Goal: Communication & Community: Answer question/provide support

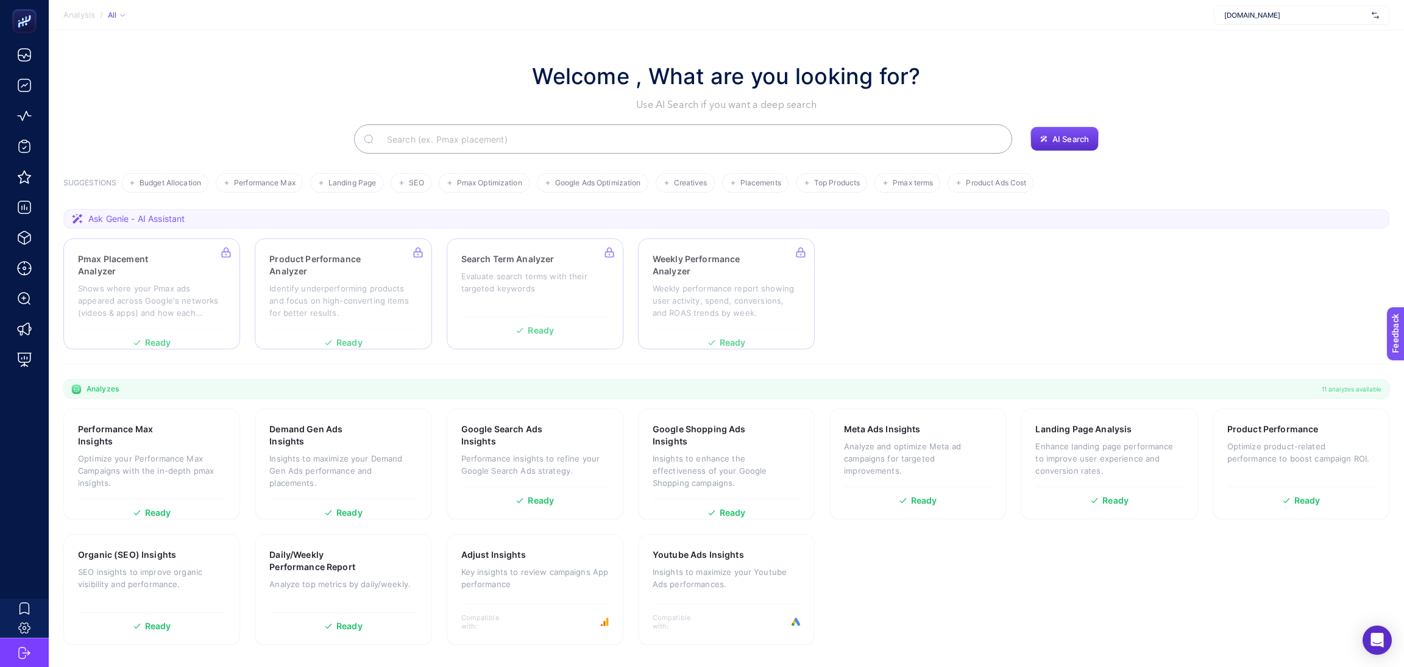
click at [1268, 18] on span "[DOMAIN_NAME]" at bounding box center [1295, 15] width 143 height 10
click at [1158, 622] on section "Performance Max Insights Optimize your Performance Max Campaigns with the in-de…" at bounding box center [726, 526] width 1326 height 236
click at [1319, 5] on div "[DOMAIN_NAME]" at bounding box center [1302, 15] width 176 height 20
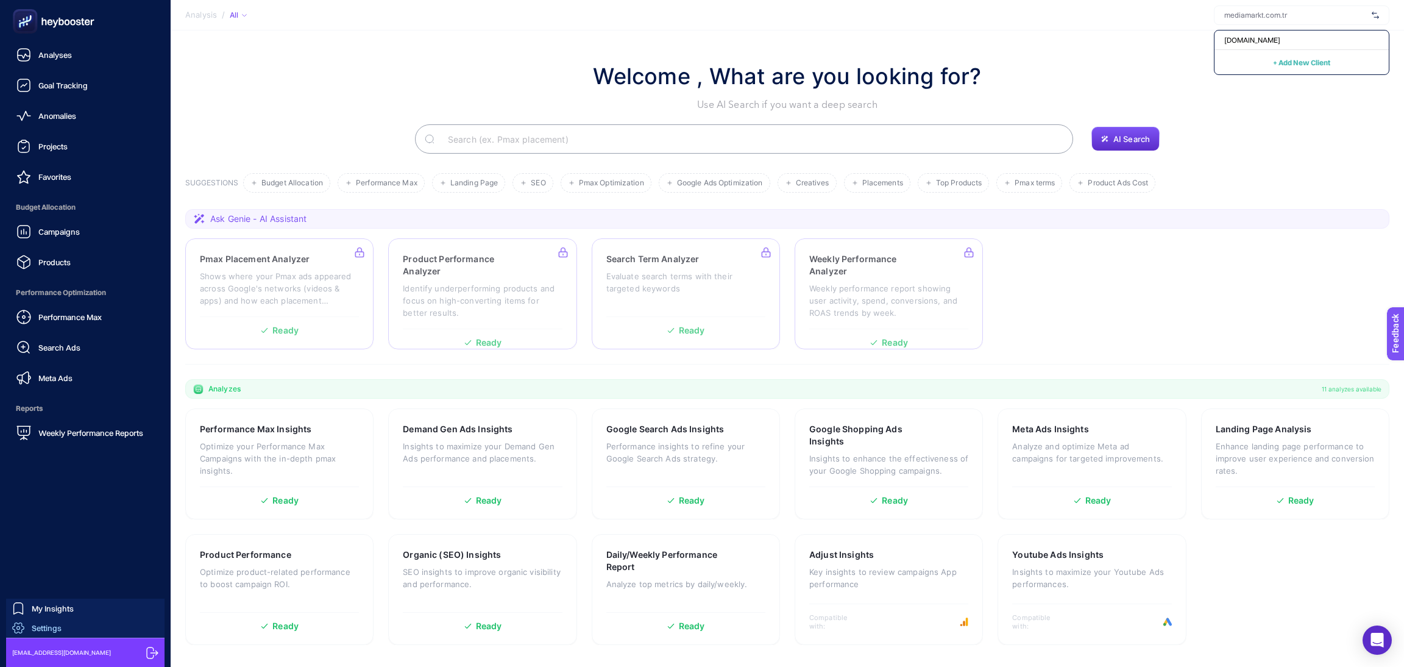
click at [34, 623] on span "Settings" at bounding box center [47, 628] width 30 height 10
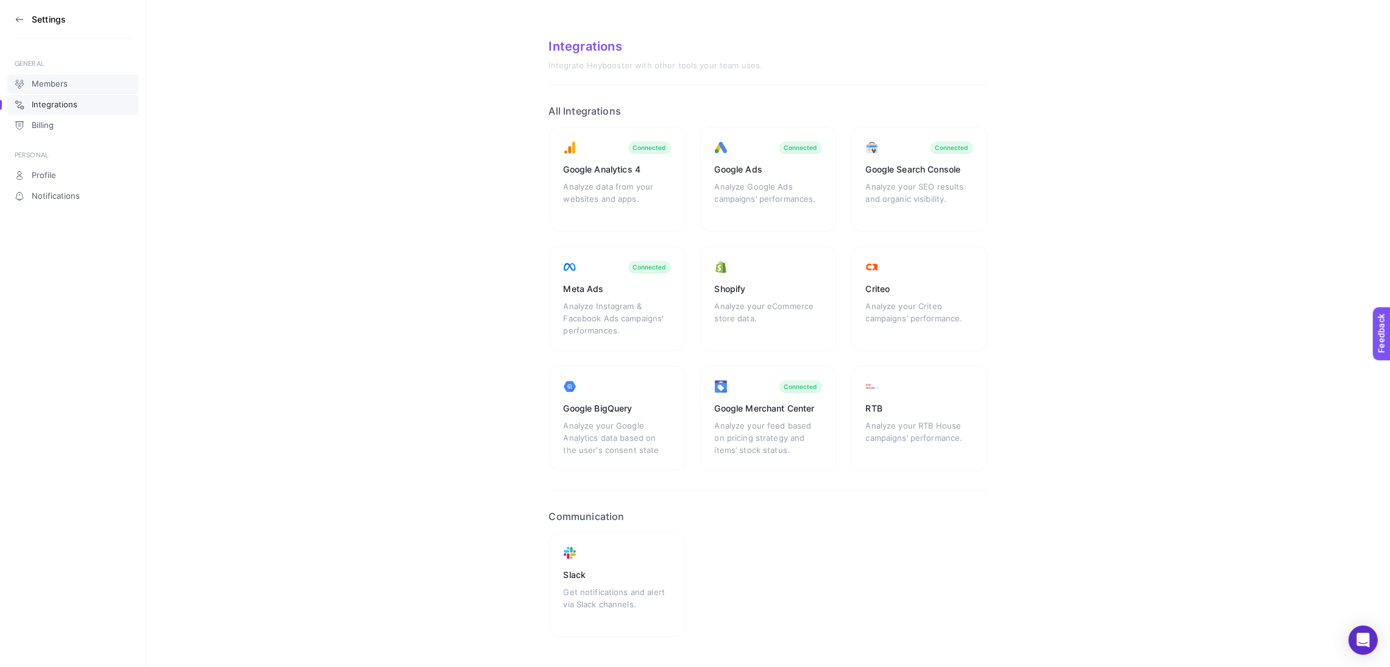
click at [44, 81] on span "Members" at bounding box center [50, 84] width 36 height 10
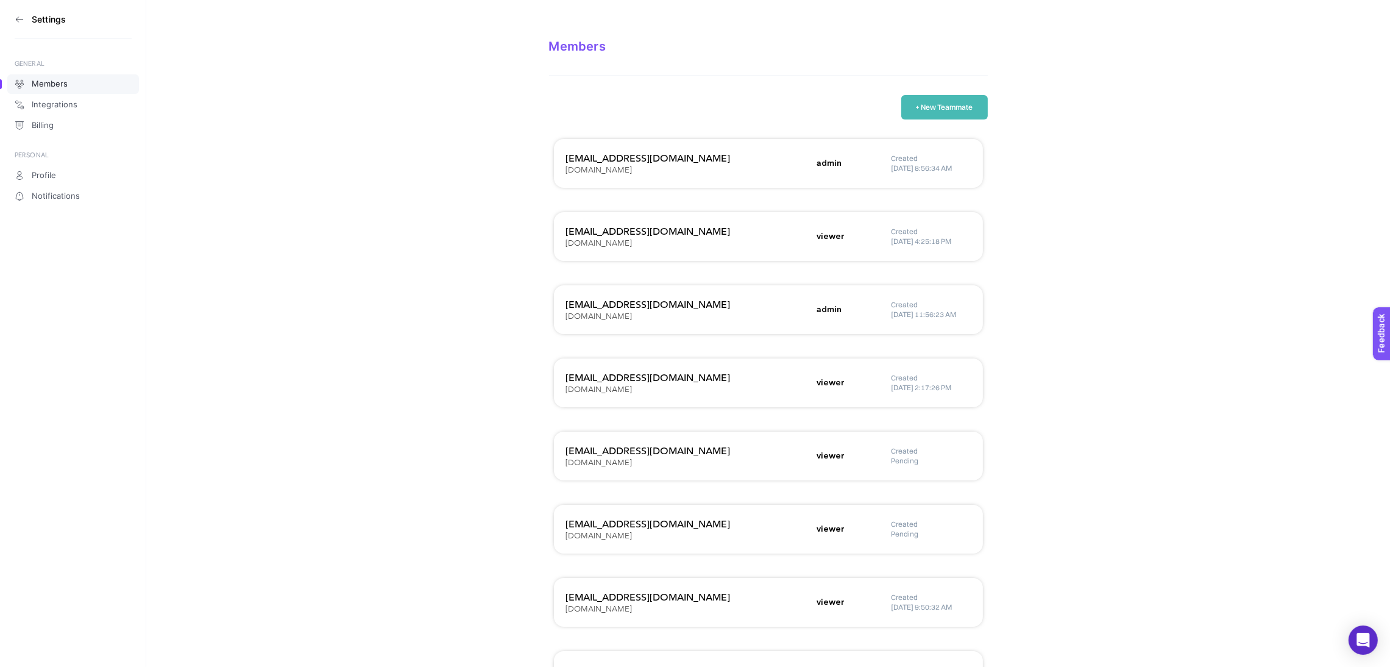
click at [968, 107] on button "+ New Teammate" at bounding box center [944, 107] width 87 height 24
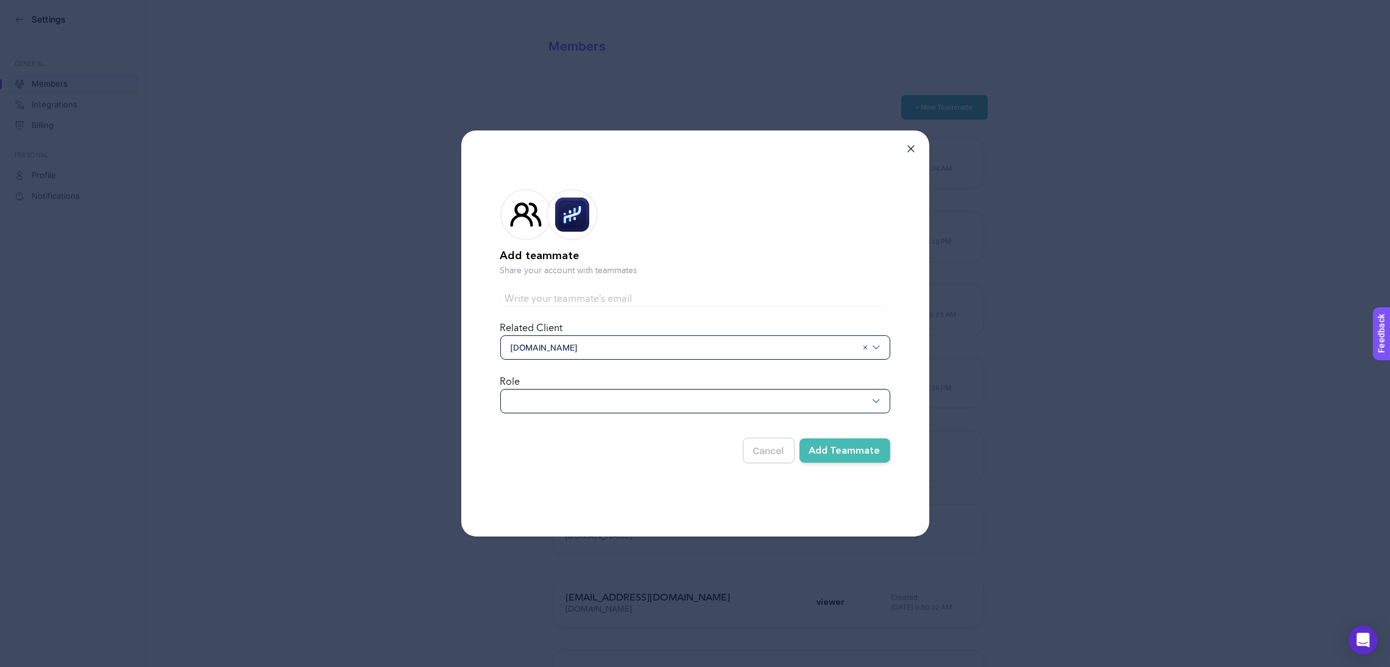
click at [665, 403] on div at bounding box center [695, 401] width 390 height 24
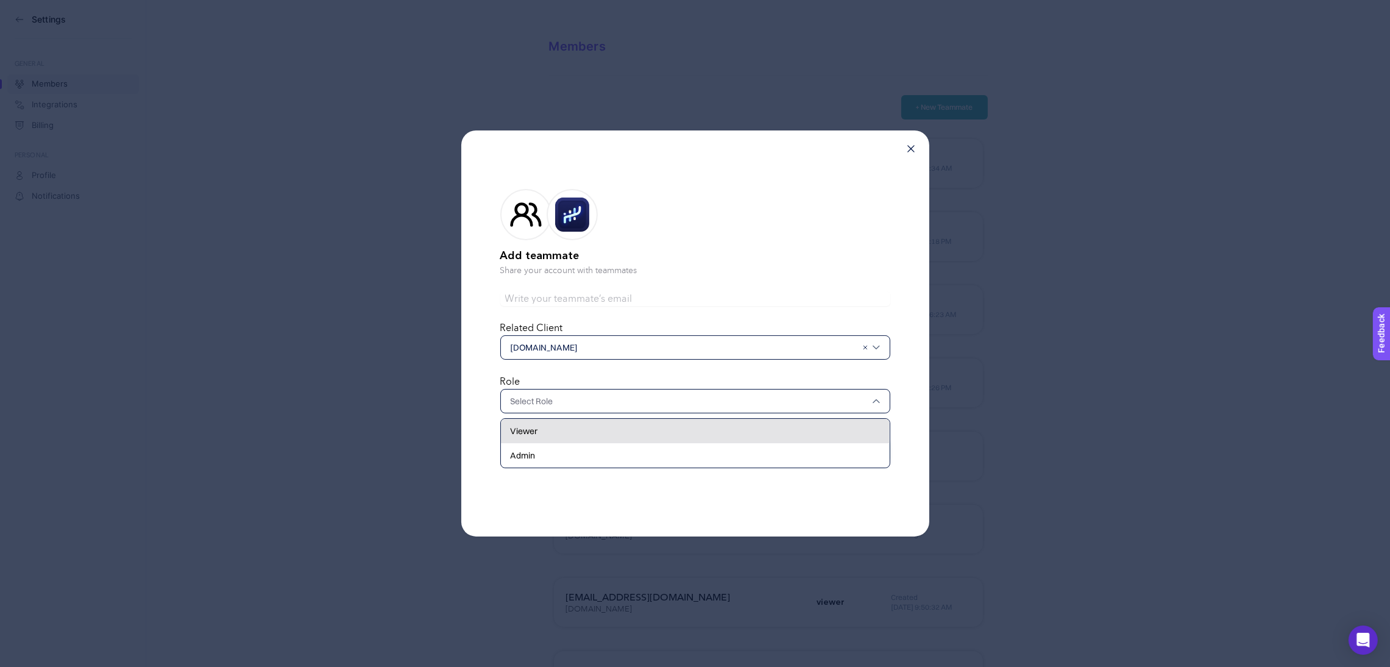
scroll to position [91, 0]
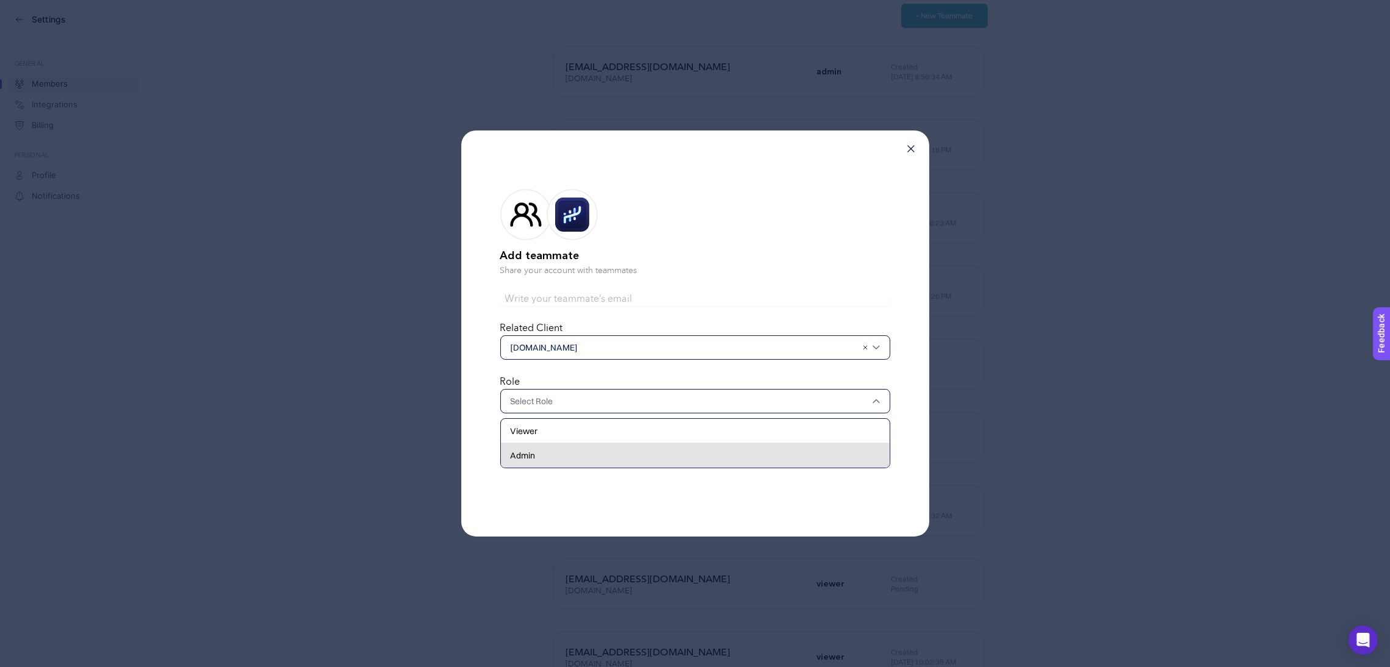
click at [553, 456] on div "Admin" at bounding box center [695, 455] width 389 height 24
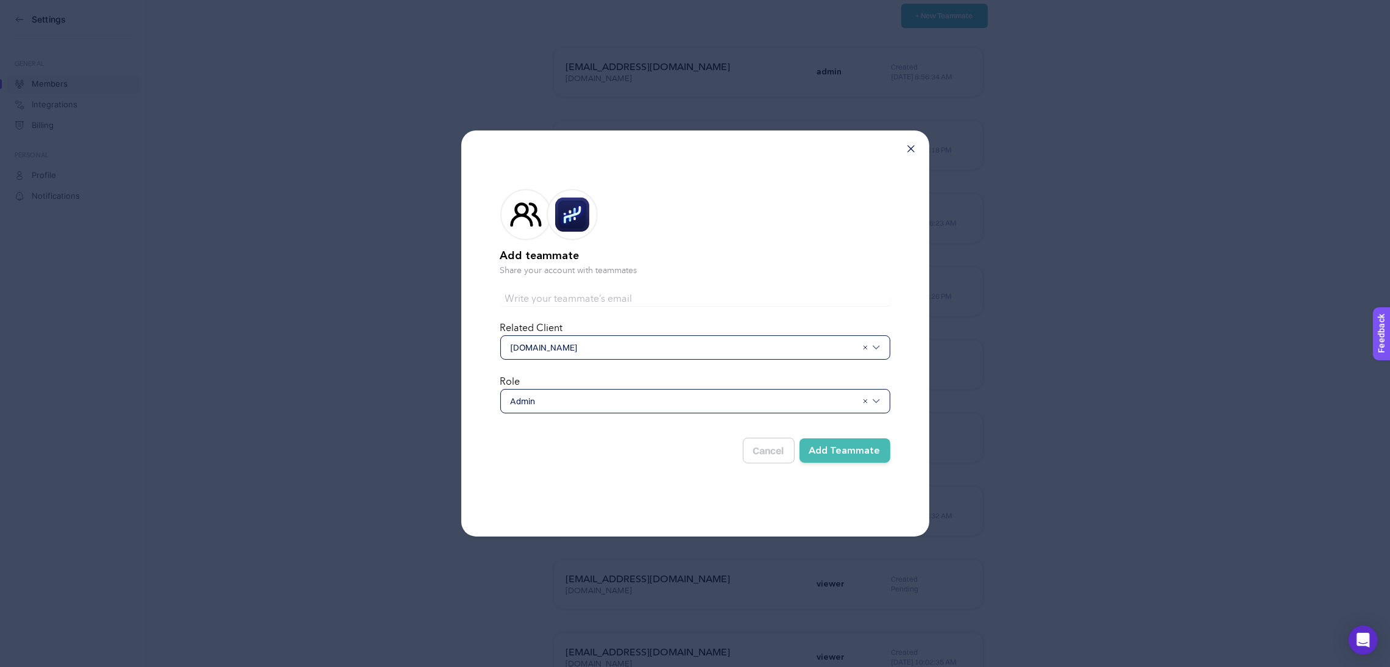
click at [631, 341] on span "[DOMAIN_NAME]" at bounding box center [684, 347] width 346 height 12
click at [631, 341] on input "text" at bounding box center [684, 347] width 346 height 12
click at [631, 339] on div at bounding box center [695, 347] width 390 height 24
click at [629, 349] on input "text" at bounding box center [684, 347] width 346 height 12
type input "g"
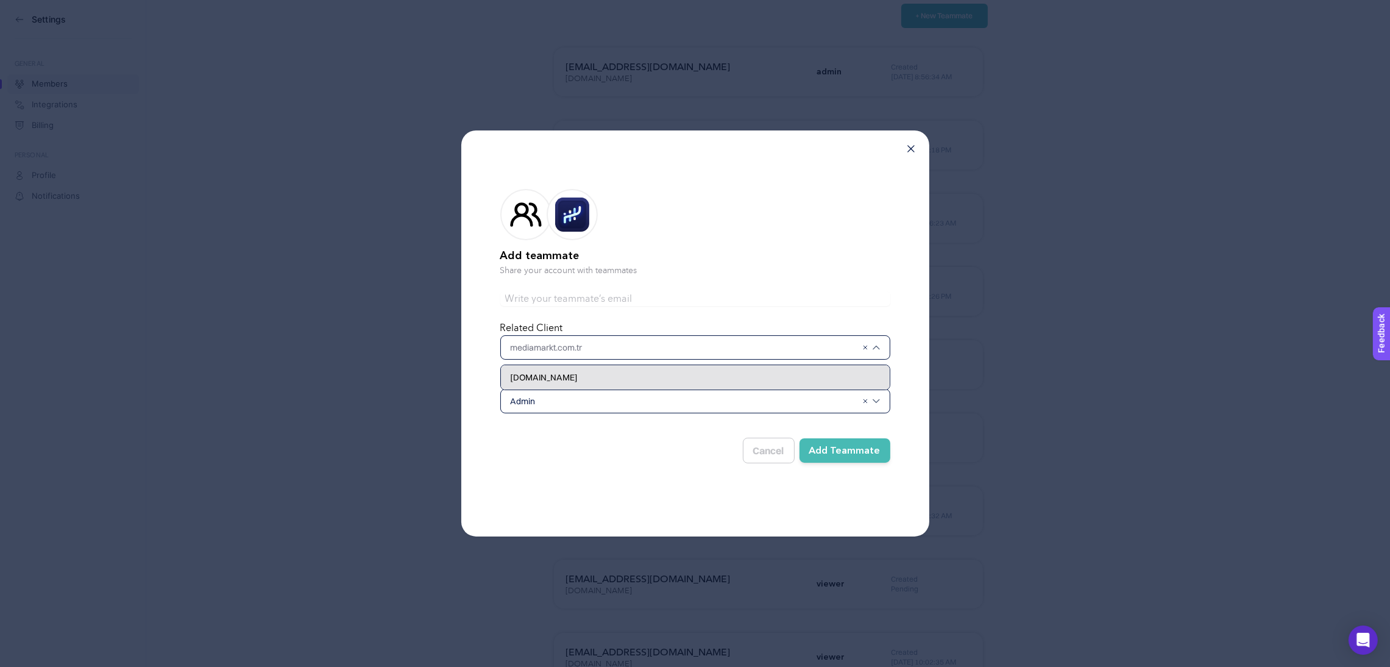
click at [630, 374] on div "[DOMAIN_NAME]" at bounding box center [695, 377] width 389 height 24
click at [640, 292] on input "text" at bounding box center [695, 298] width 390 height 15
type input "[EMAIL_ADDRESS][DOMAIN_NAME]"
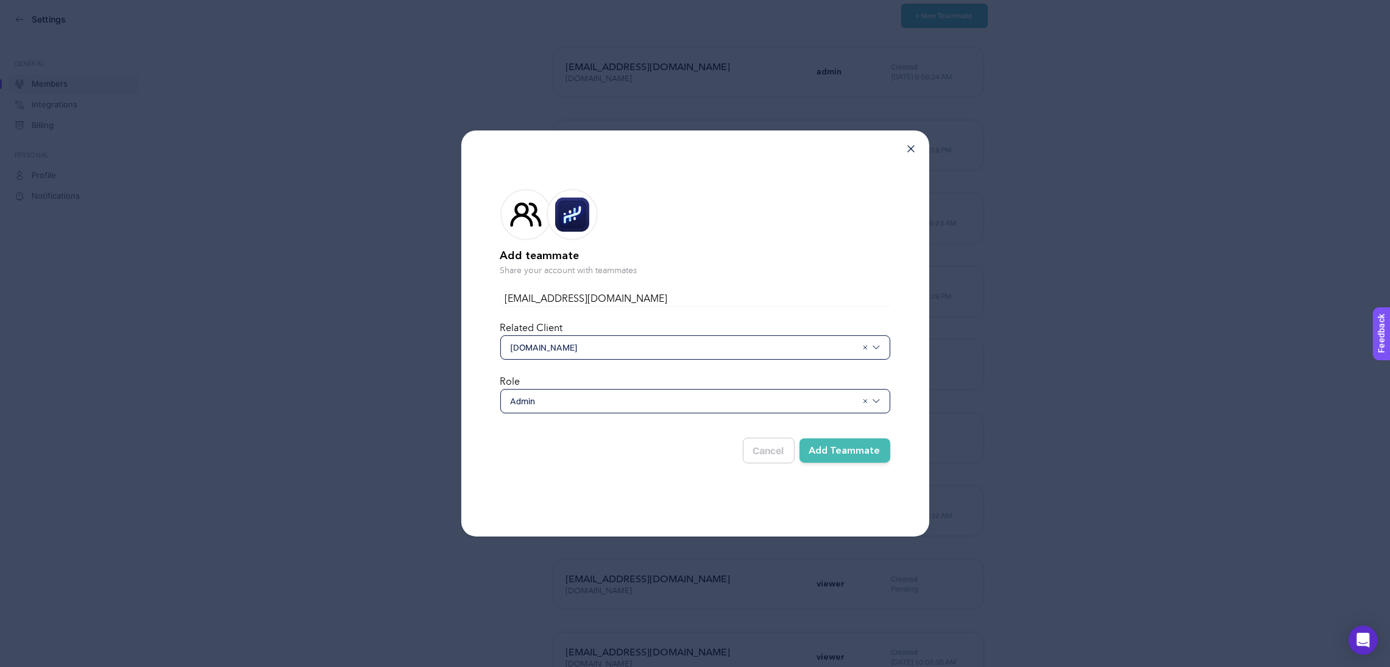
click at [868, 447] on button "Add Teammate" at bounding box center [845, 450] width 91 height 24
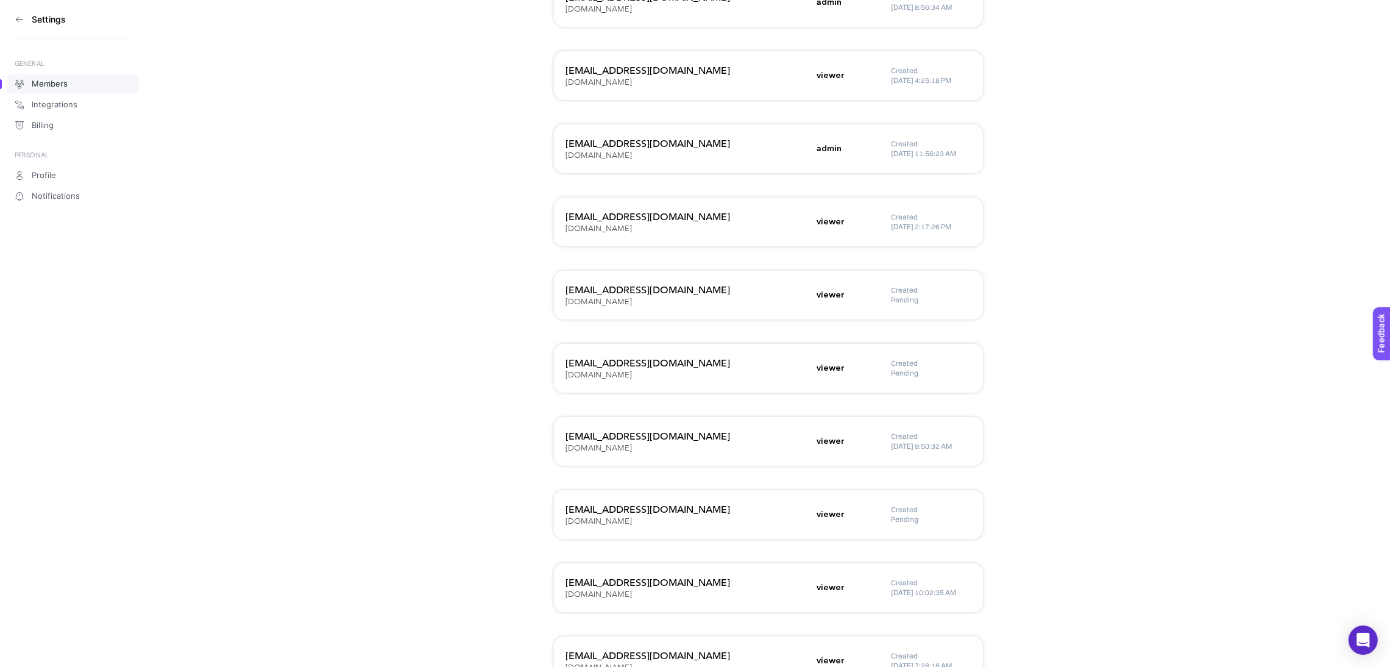
scroll to position [0, 0]
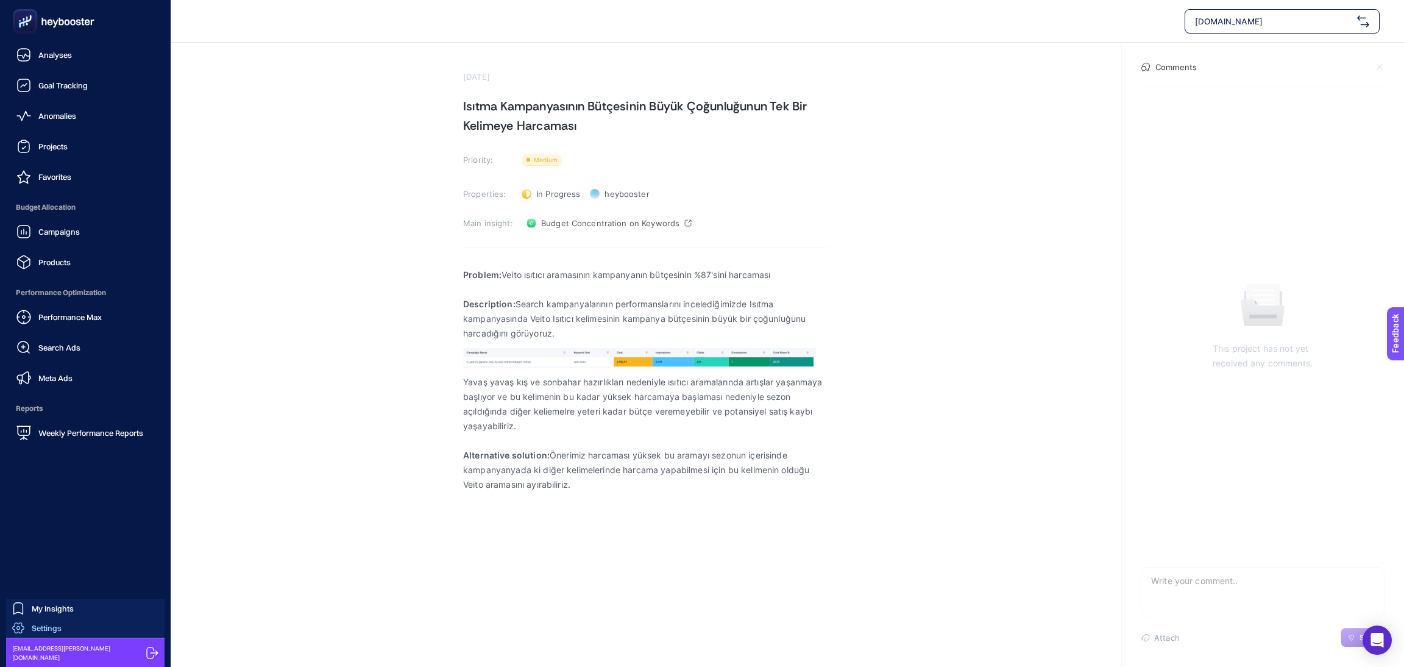
click at [62, 625] on link "Settings" at bounding box center [85, 628] width 158 height 20
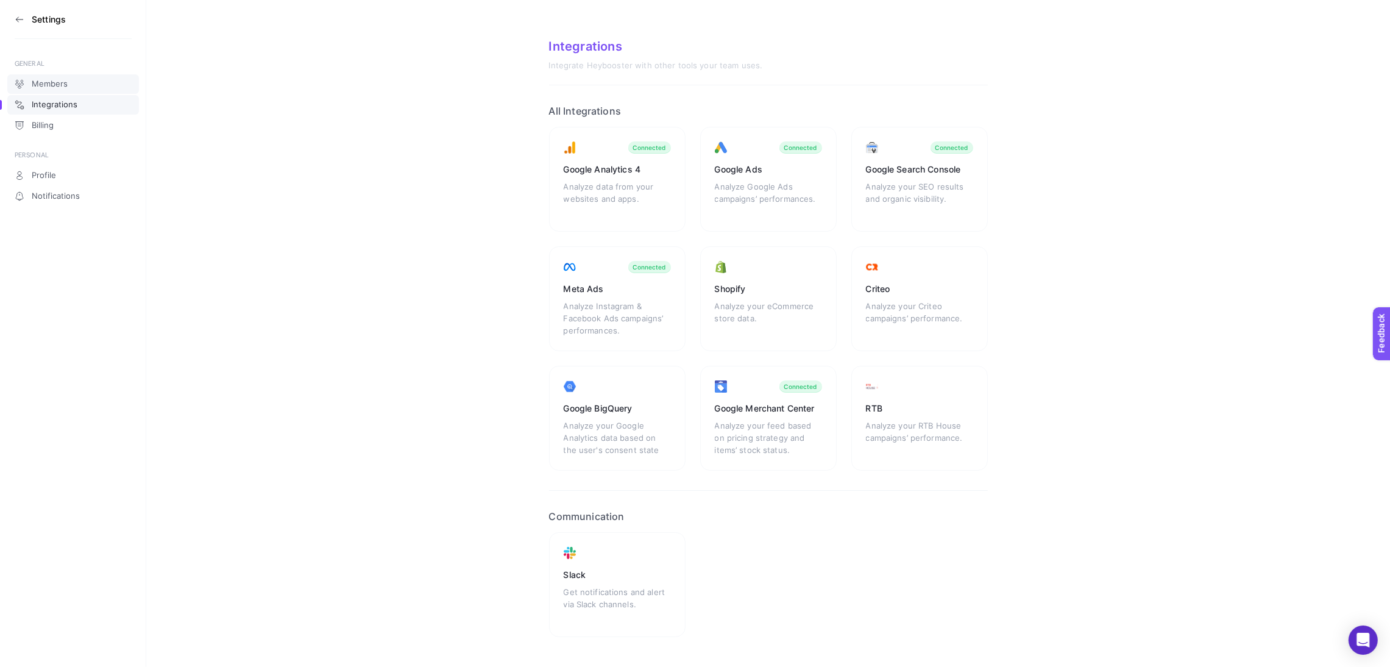
click at [68, 85] on link "Members" at bounding box center [73, 84] width 132 height 20
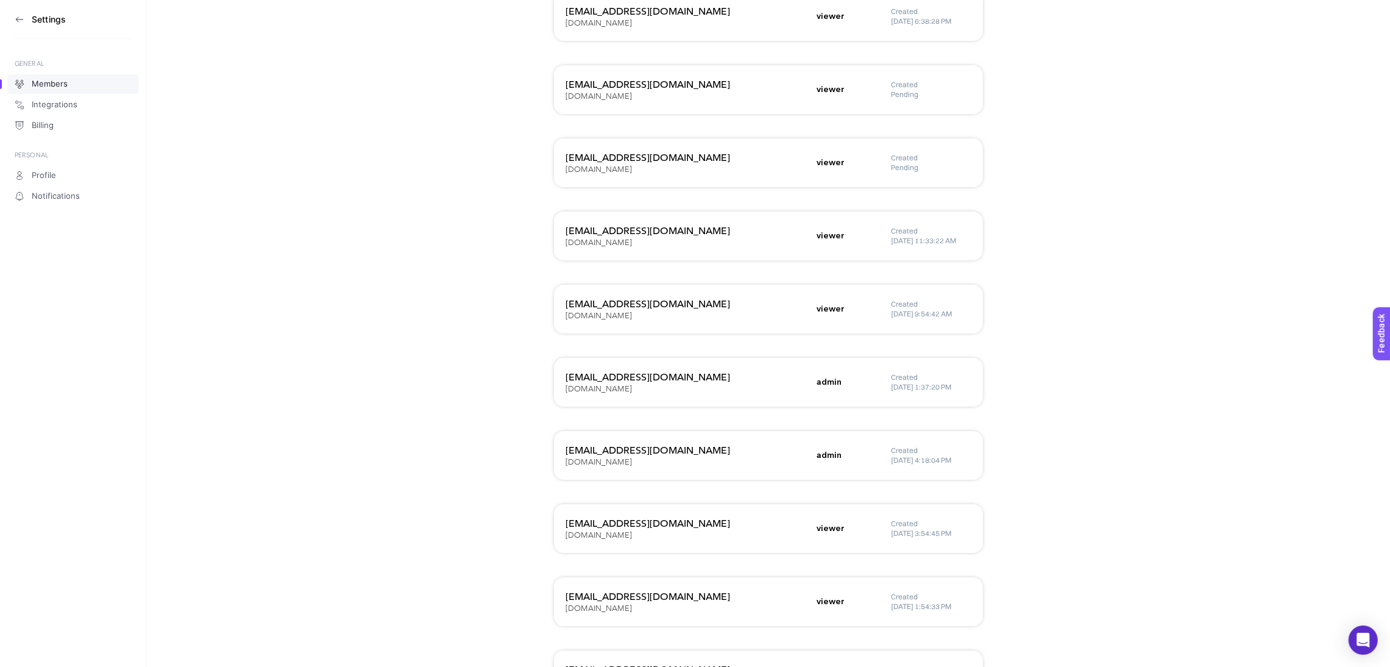
scroll to position [1675, 0]
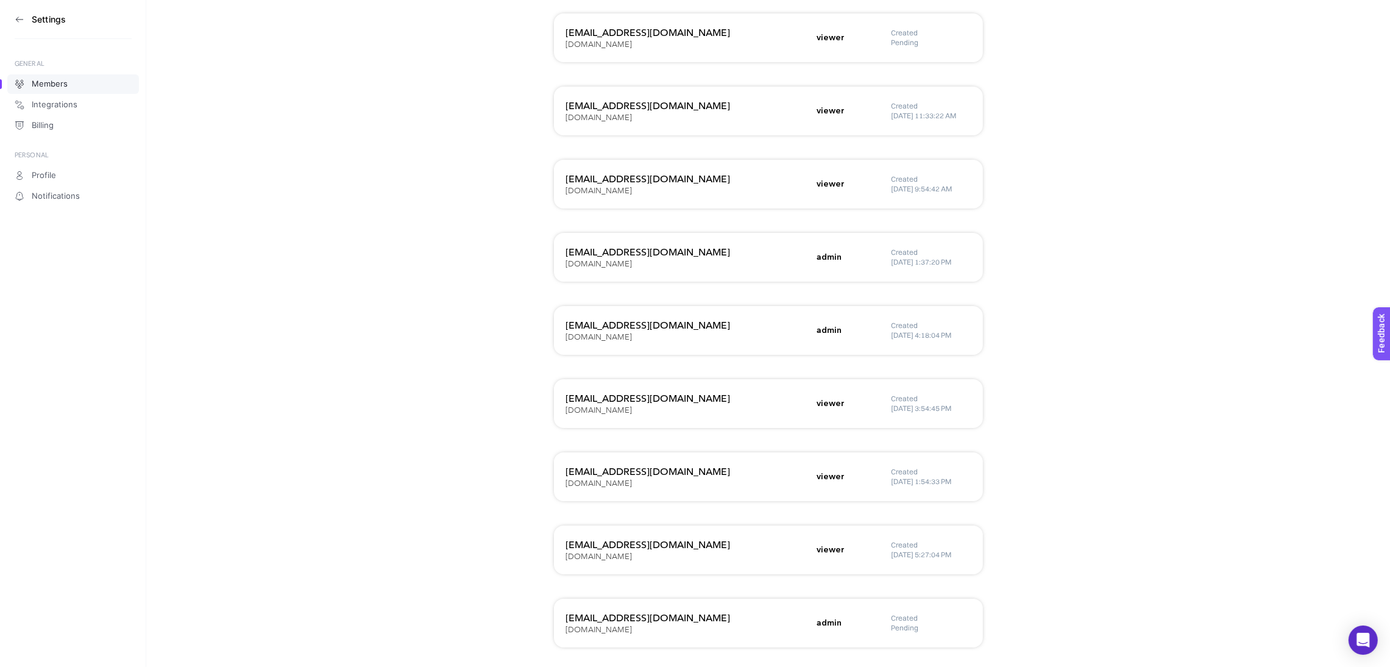
click at [900, 623] on h5 "Pending" at bounding box center [931, 628] width 79 height 10
click at [689, 626] on div "[EMAIL_ADDRESS][DOMAIN_NAME] [DOMAIN_NAME]" at bounding box center [688, 623] width 244 height 24
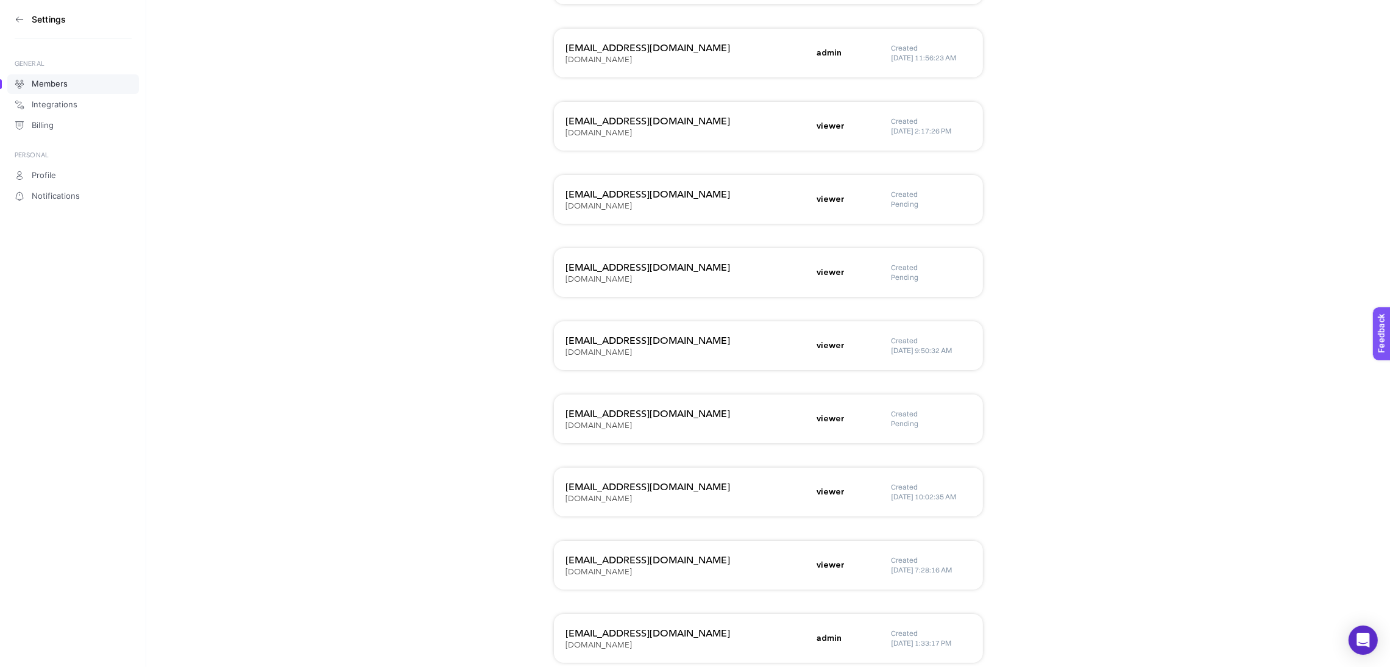
scroll to position [0, 0]
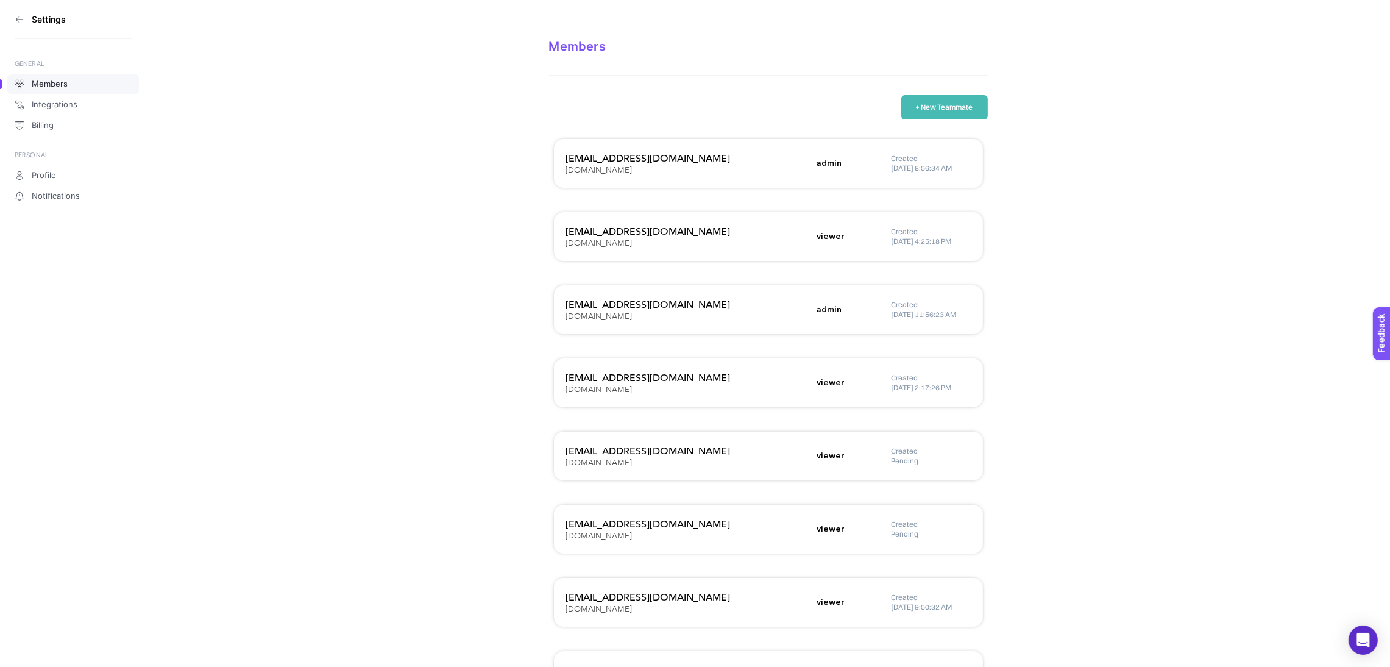
click at [931, 107] on button "+ New Teammate" at bounding box center [944, 107] width 87 height 24
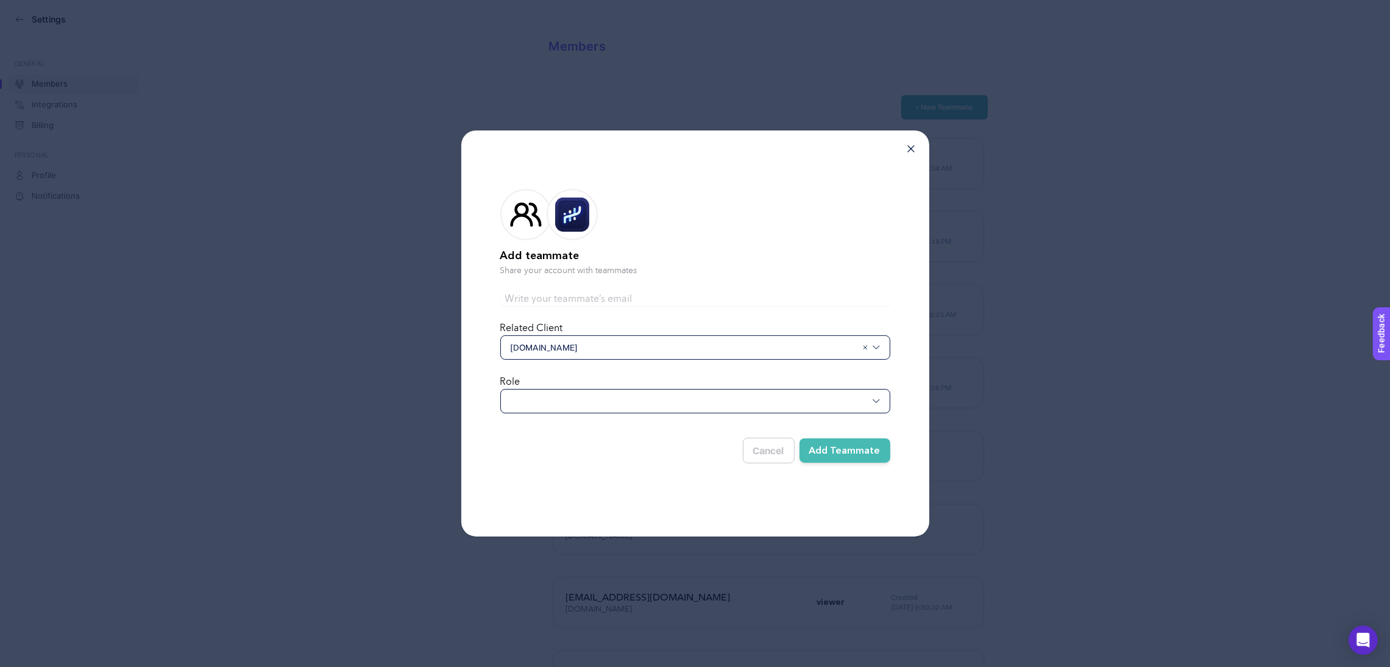
click at [562, 403] on div at bounding box center [695, 401] width 390 height 24
click at [562, 402] on input "text" at bounding box center [689, 401] width 357 height 12
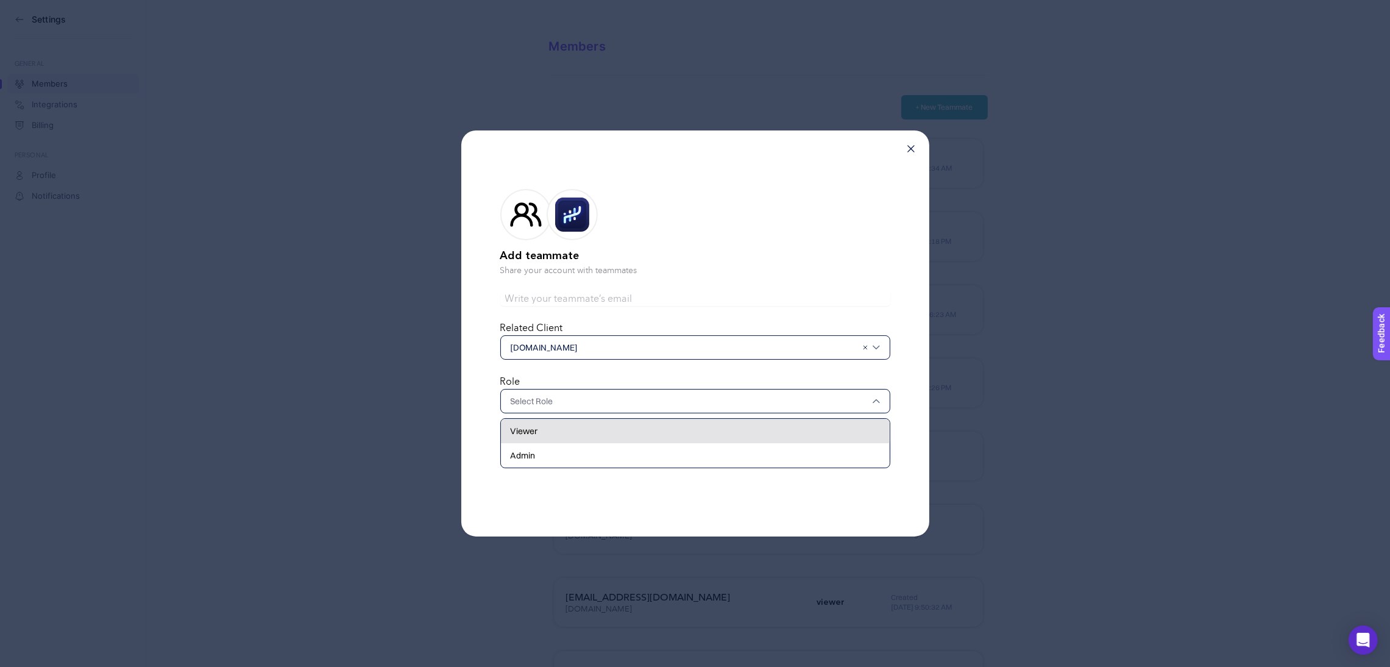
click at [555, 422] on div "Viewer" at bounding box center [695, 431] width 389 height 24
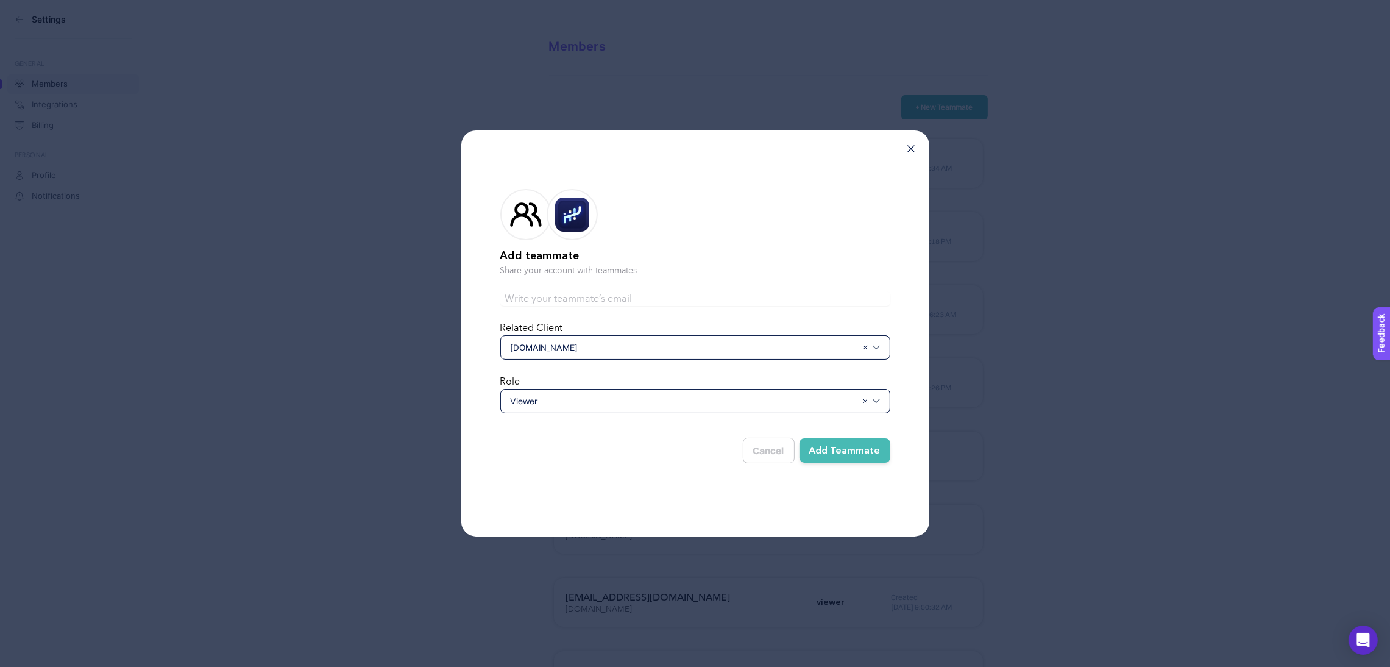
click at [550, 280] on form "Add teammate Share your account with teammates Related Client [DOMAIN_NAME] Rol…" at bounding box center [695, 323] width 390 height 308
click at [550, 300] on input "text" at bounding box center [695, 298] width 390 height 15
type input "[EMAIL_ADDRESS][DOMAIN_NAME]"
click at [855, 450] on button "Add Teammate" at bounding box center [845, 450] width 91 height 24
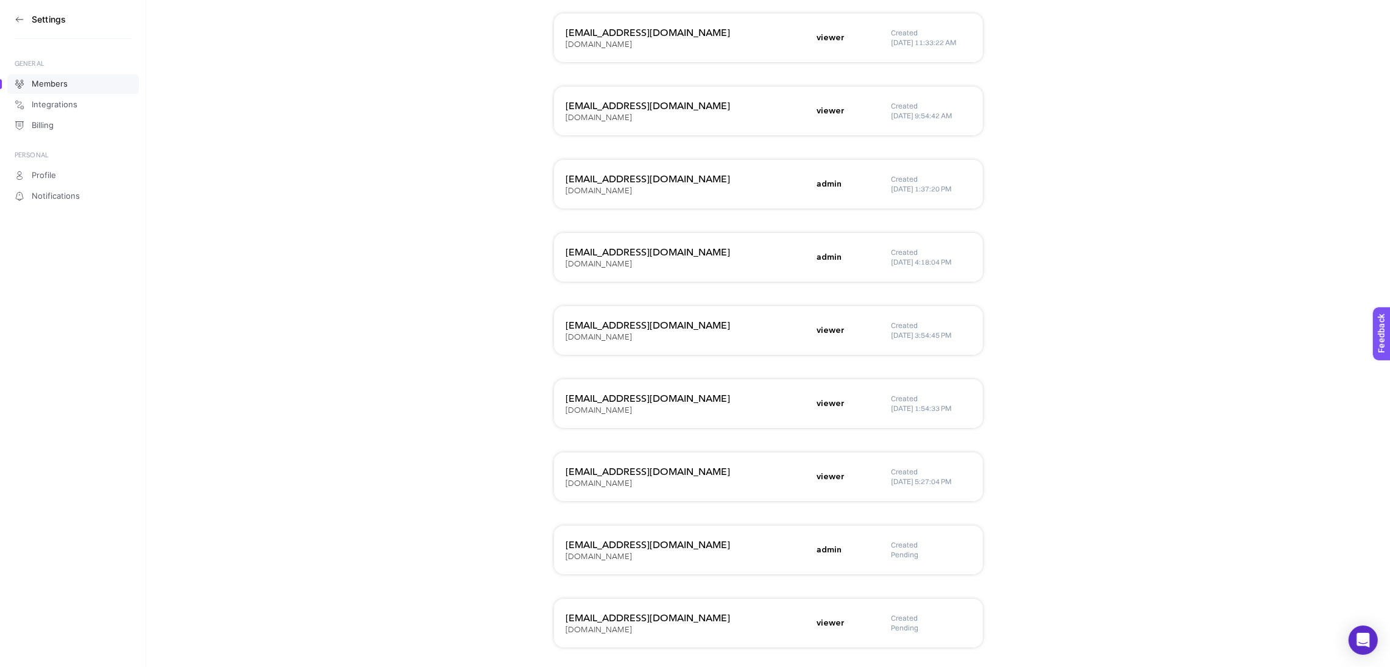
scroll to position [1748, 0]
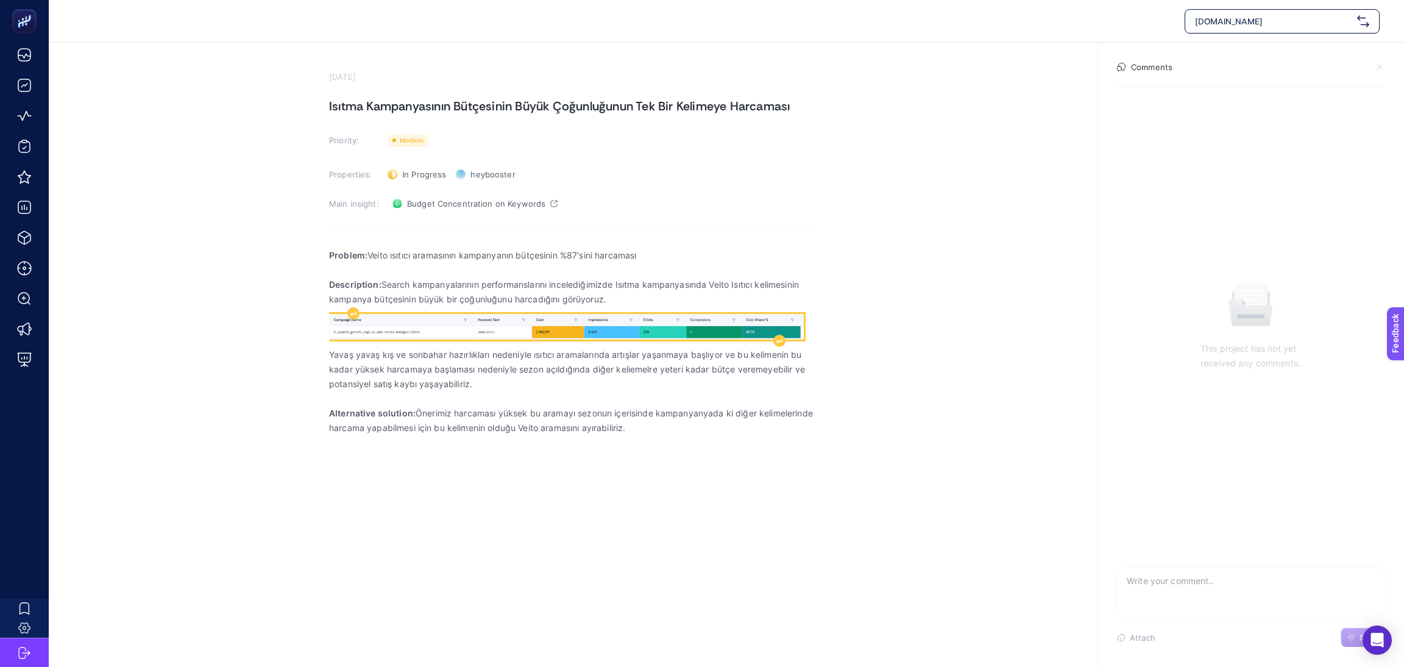
click at [394, 338] on img "Rich Text Editor. Editing area: main" at bounding box center [566, 327] width 475 height 26
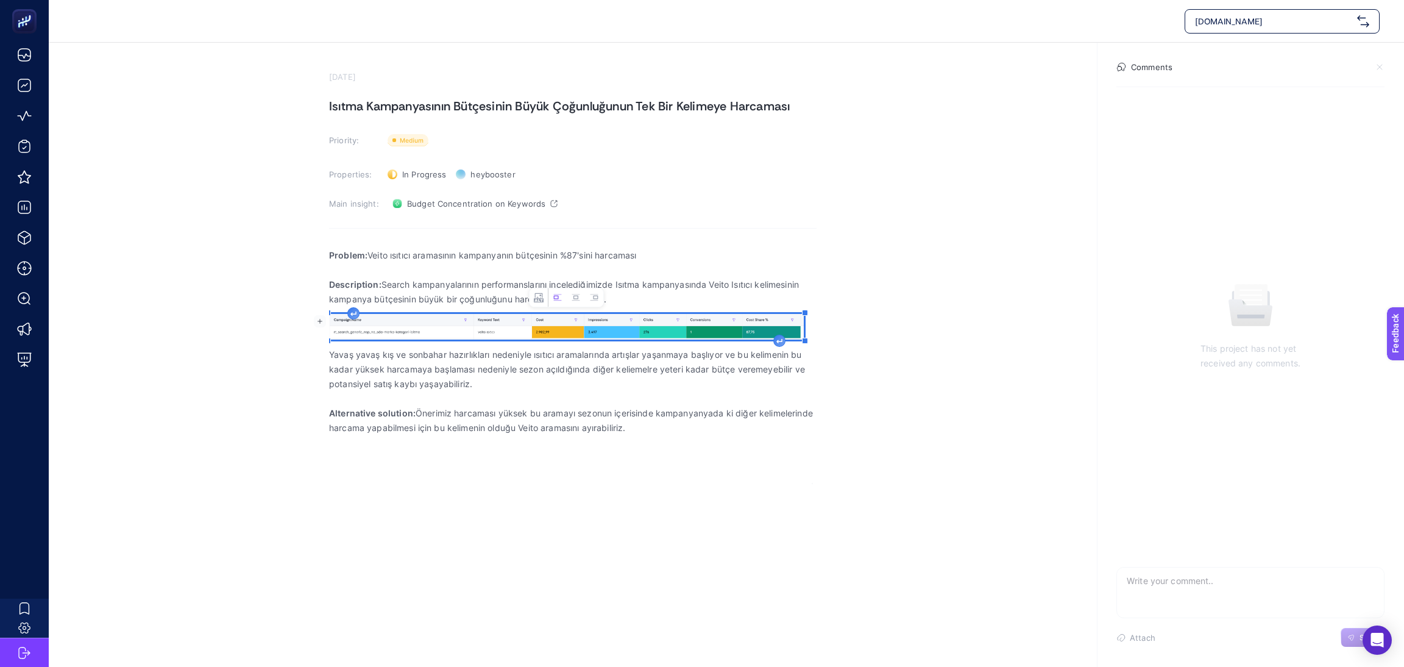
click at [402, 322] on img "Rich Text Editor. Editing area: main" at bounding box center [566, 327] width 475 height 26
click at [926, 444] on textarea at bounding box center [1250, 586] width 267 height 39
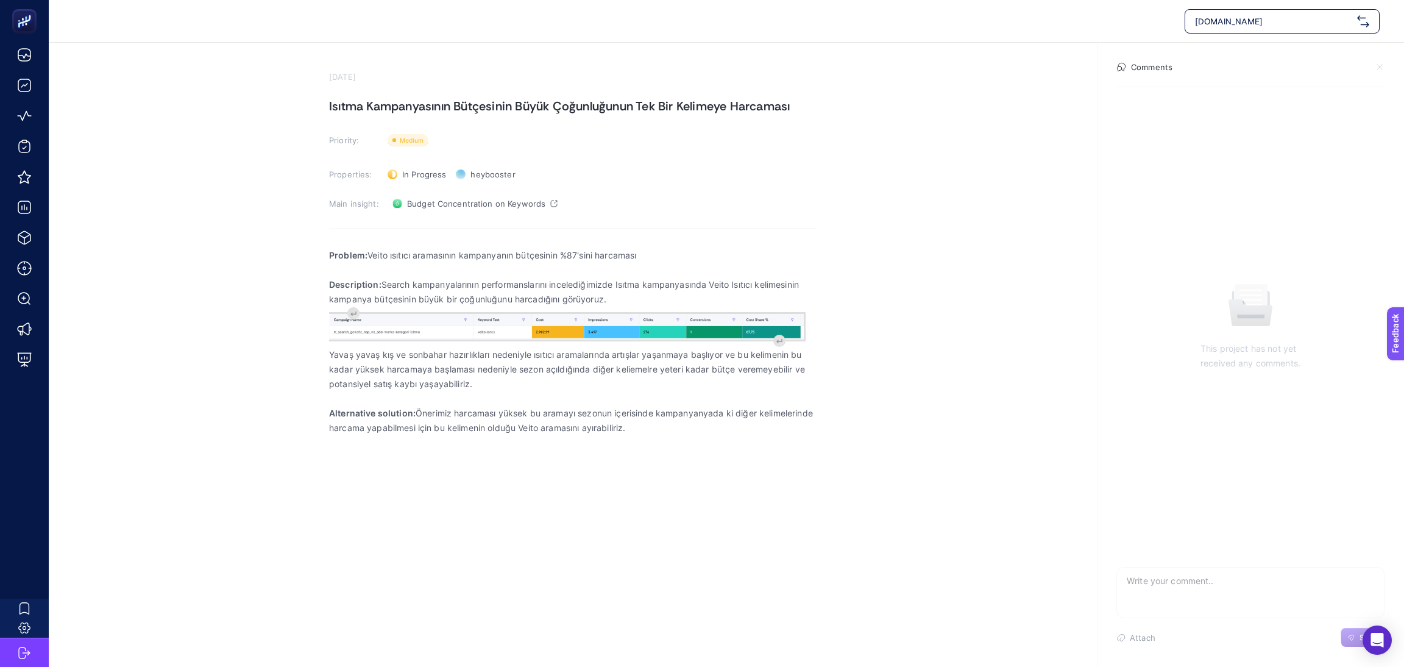
click at [926, 444] on textarea at bounding box center [1250, 586] width 267 height 39
type textarea "S"
type textarea "B"
click at [926, 444] on textarea "Veito ürün grubu hem burdan hemde kendi sku kampanyasından tetiklenmekte" at bounding box center [1250, 586] width 267 height 39
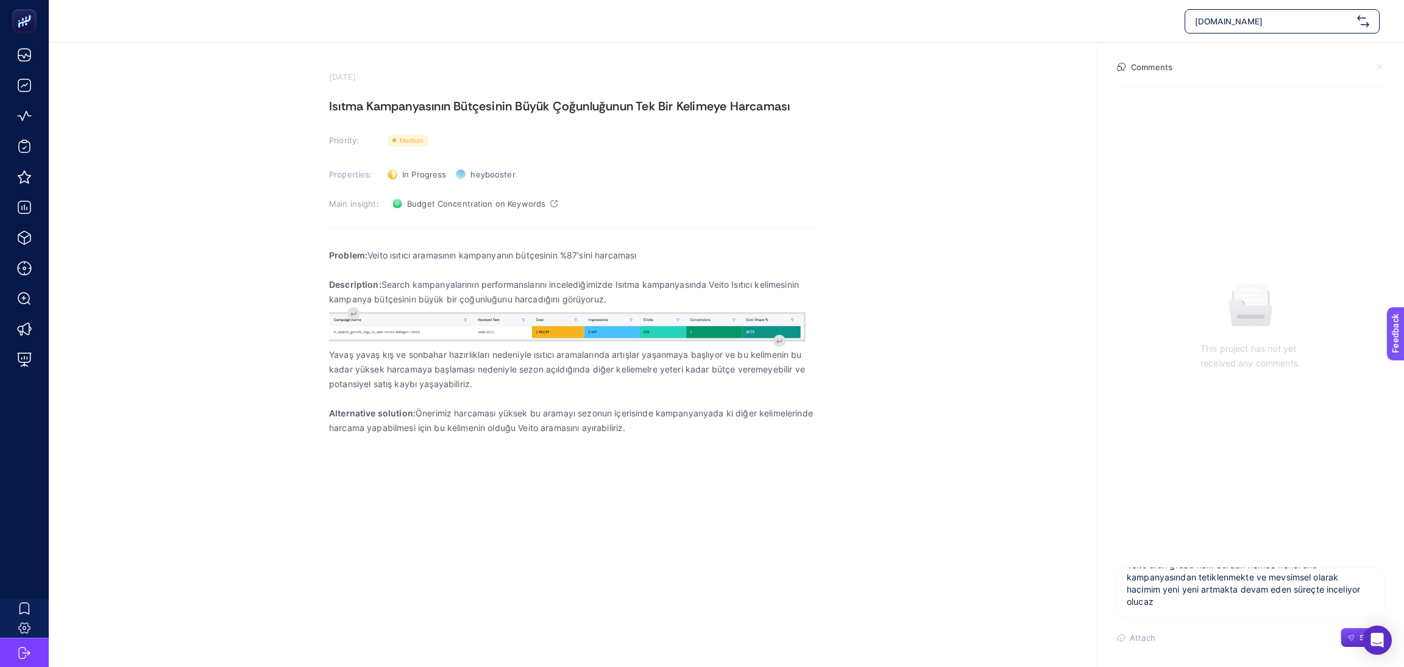
scroll to position [28, 0]
type textarea "Veito ürün grubu hem burdan hemde kendi sku kampanyasından tetiklenmekte ve mev…"
click at [926, 444] on button "Send" at bounding box center [1363, 638] width 44 height 20
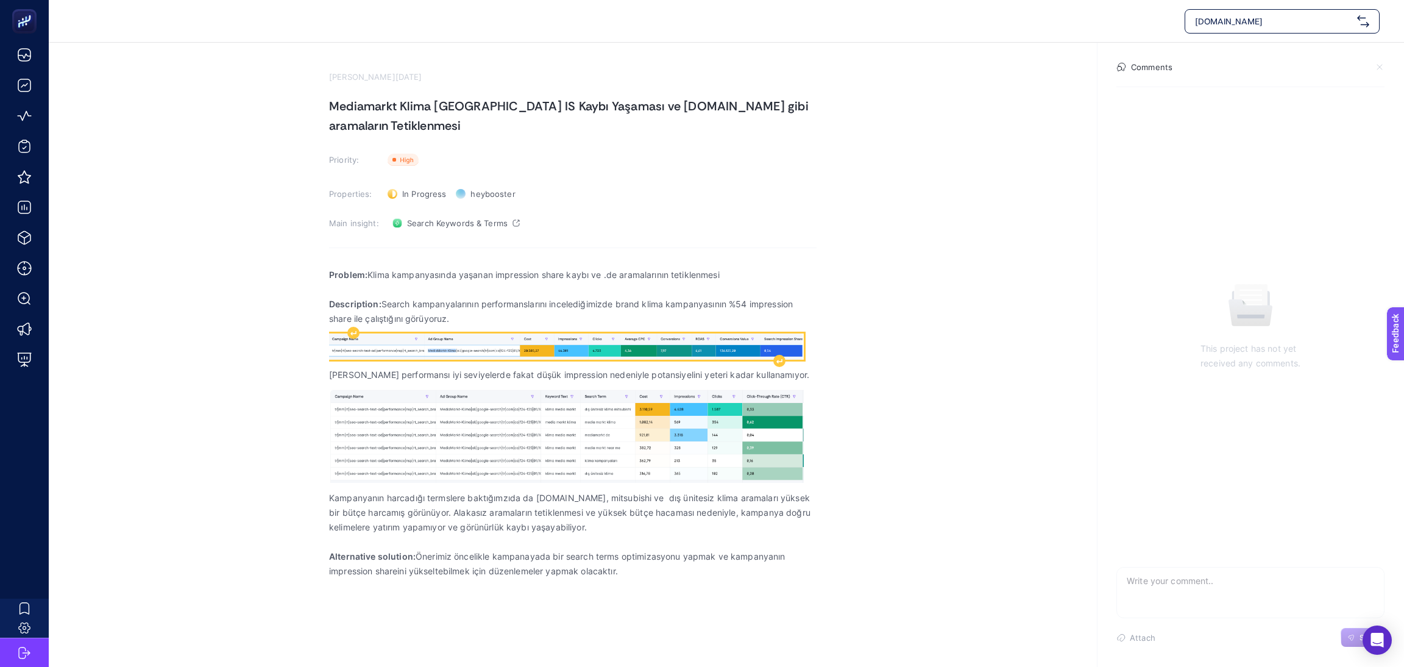
click at [594, 358] on img "Rich Text Editor. Editing area: main" at bounding box center [566, 346] width 475 height 26
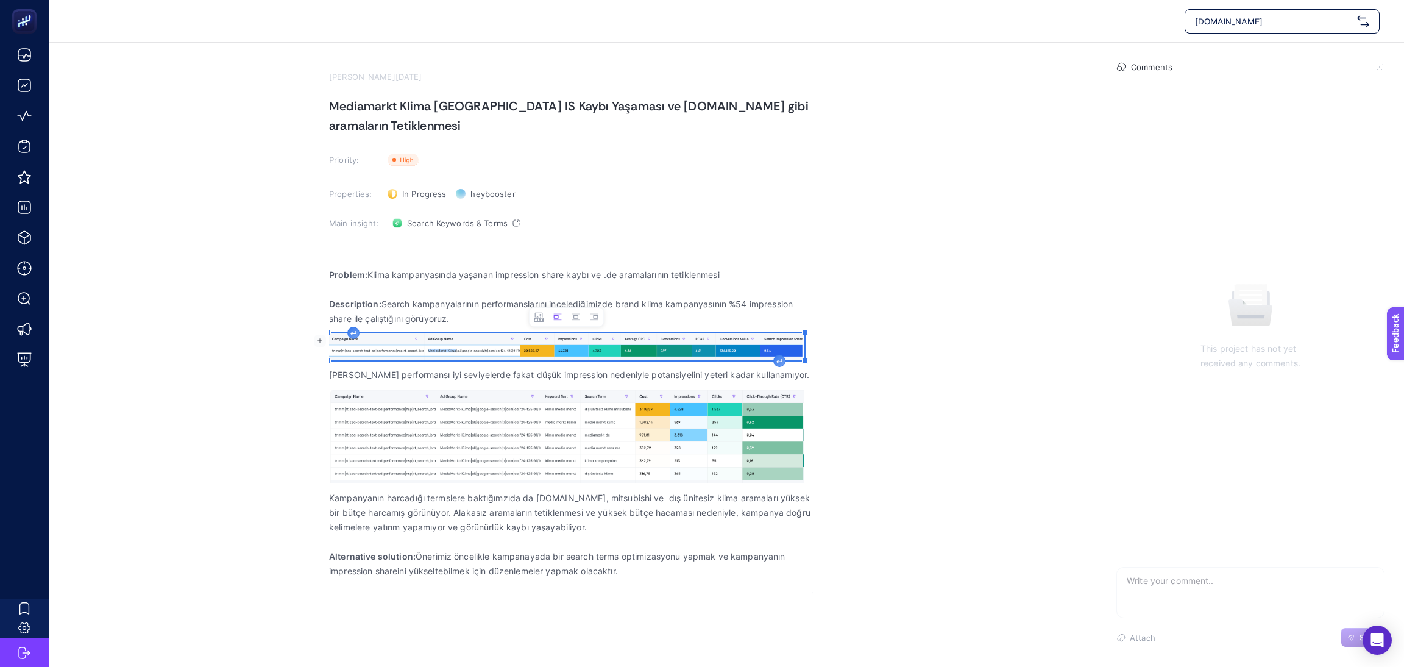
drag, startPoint x: 590, startPoint y: 351, endPoint x: 550, endPoint y: 356, distance: 40.6
click at [550, 356] on img "Rich Text Editor. Editing area: main" at bounding box center [566, 346] width 475 height 26
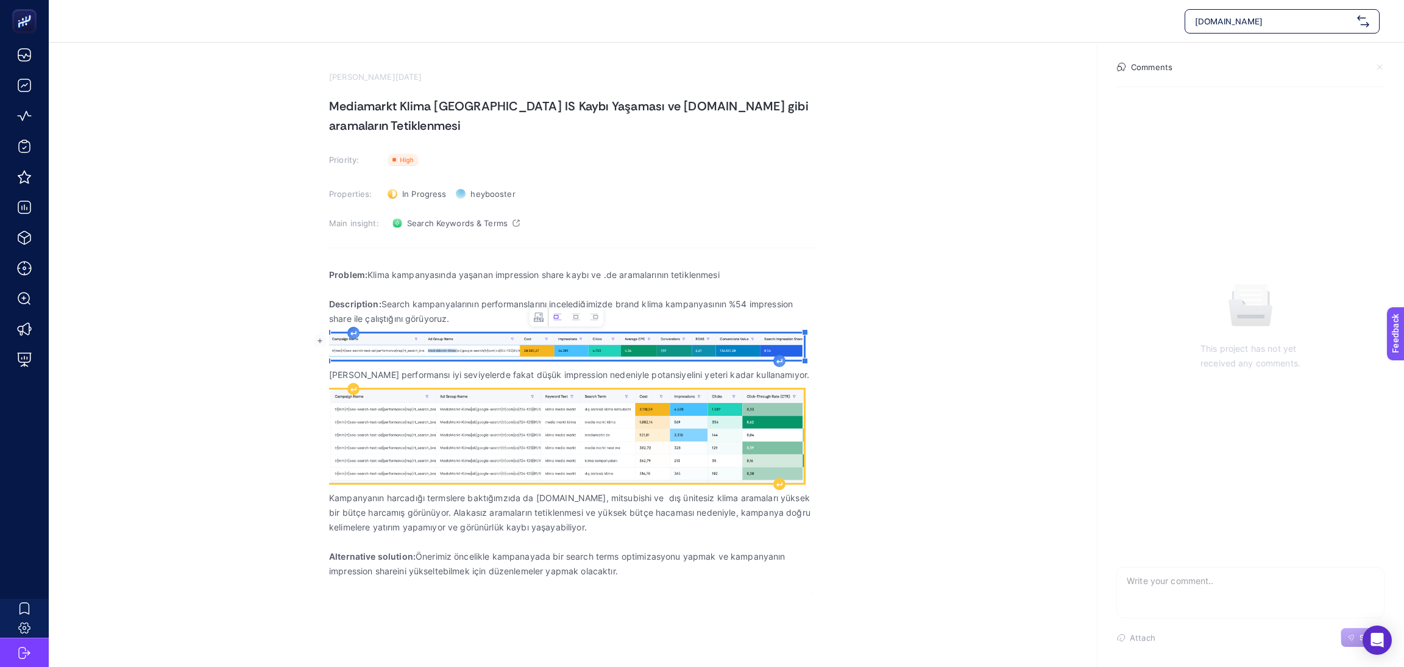
click at [589, 402] on img "Rich Text Editor. Editing area: main" at bounding box center [566, 435] width 475 height 93
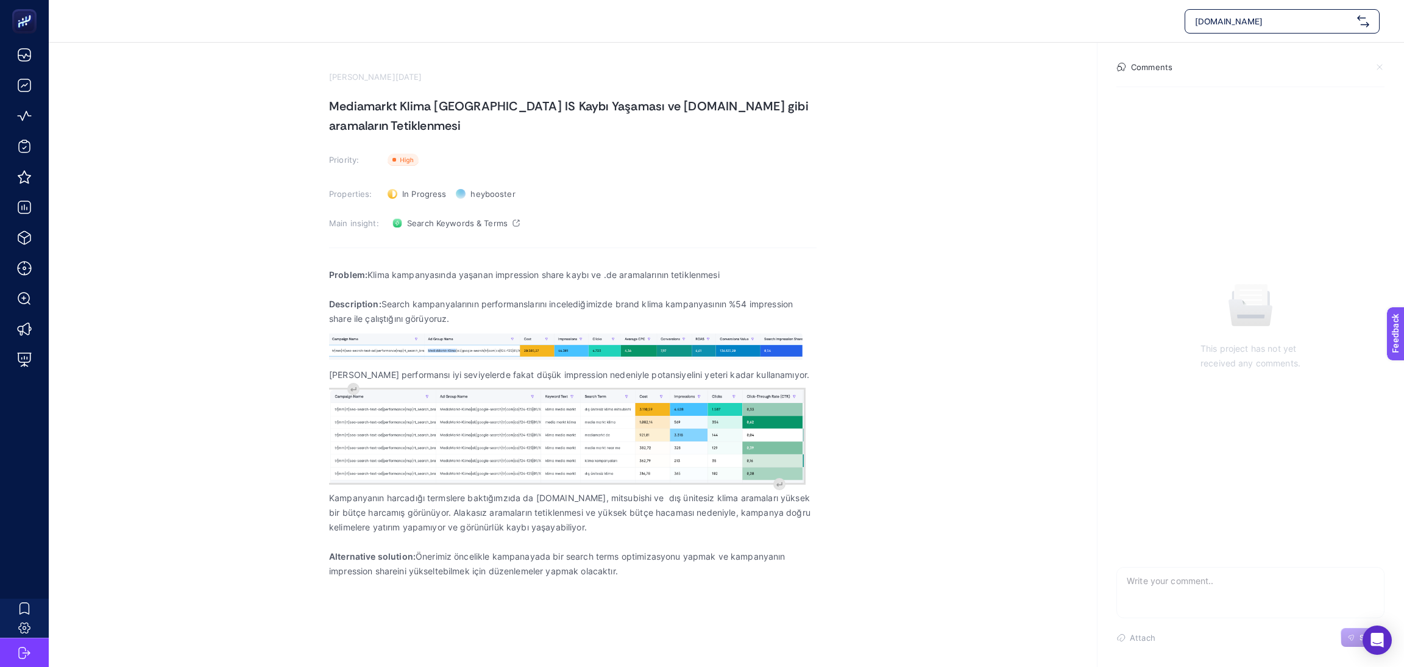
click at [1172, 592] on textarea at bounding box center [1250, 586] width 267 height 39
type textarea "s"
type textarea "b"
drag, startPoint x: 1158, startPoint y: 12, endPoint x: 1154, endPoint y: 3, distance: 10.4
click at [1154, 5] on div "[DOMAIN_NAME]" at bounding box center [726, 21] width 1355 height 42
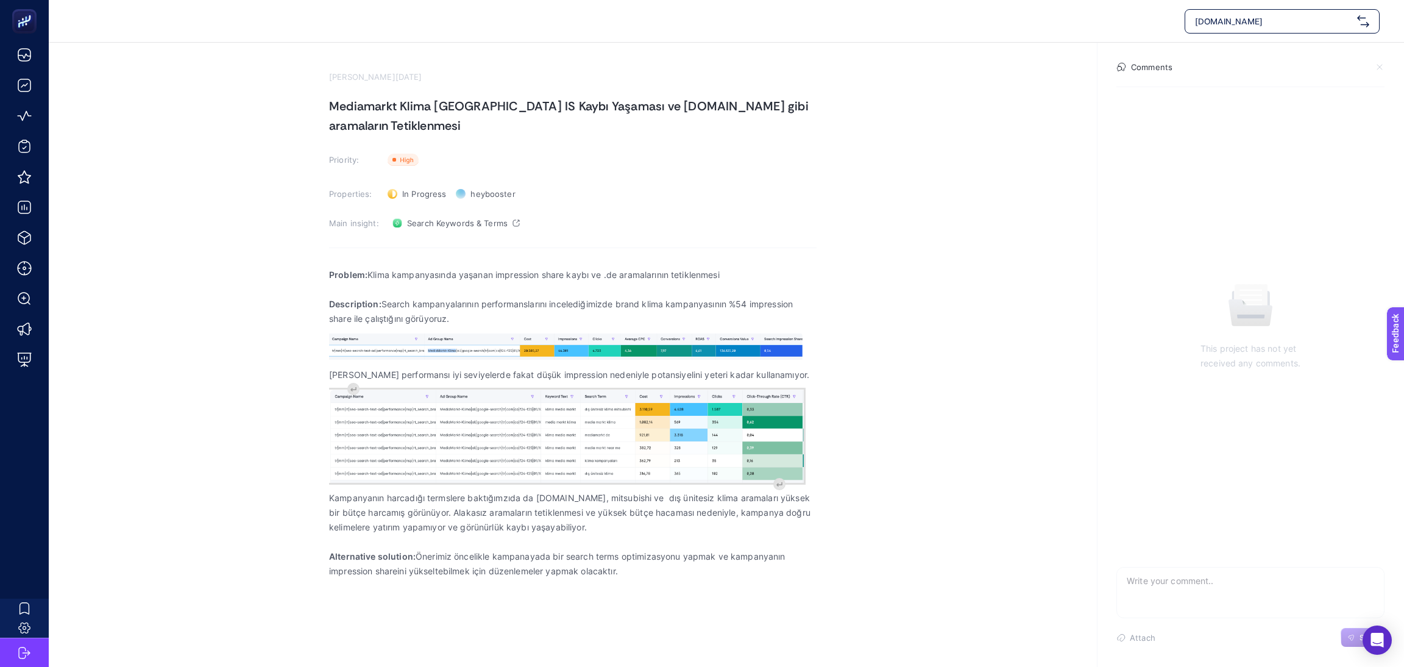
click at [1204, 592] on textarea at bounding box center [1250, 586] width 267 height 39
type textarea "Y"
type textarea "Yaz ayının sonuna geldiğimiz için klima kampanyalrında hacim azalmakta ve imp s…"
click at [1347, 647] on button "Send" at bounding box center [1363, 638] width 44 height 20
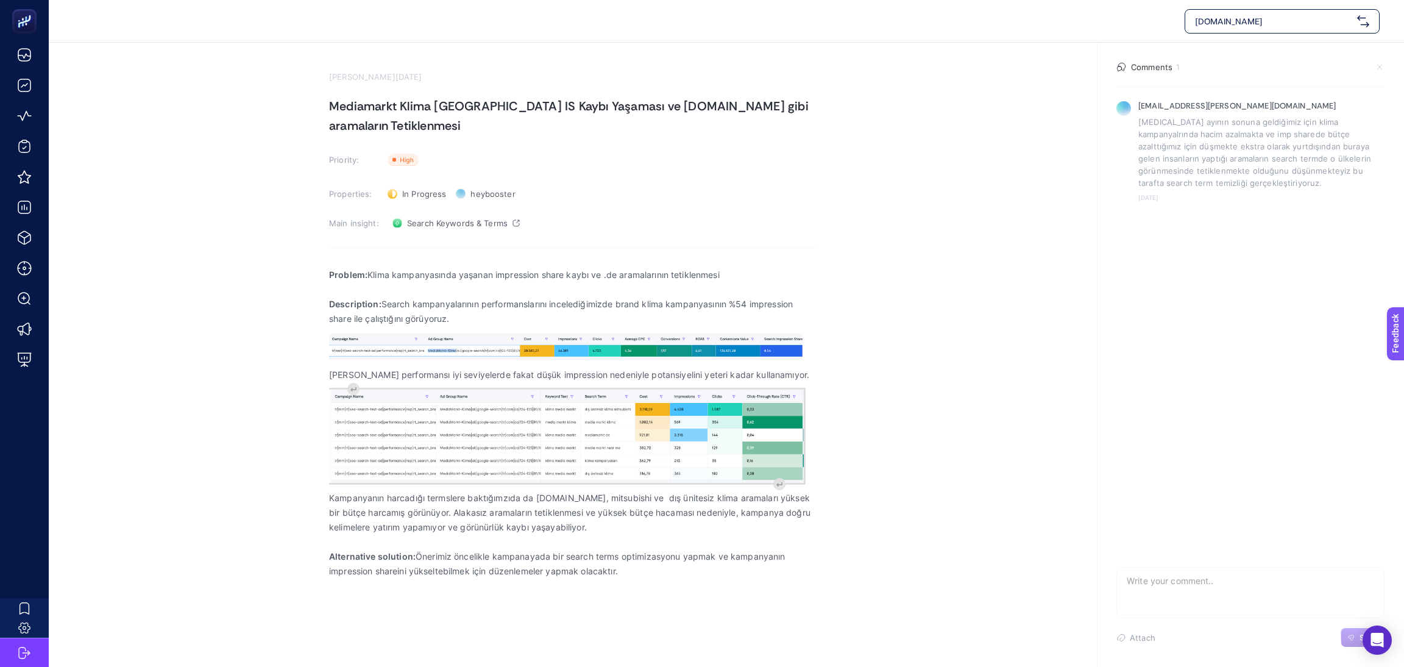
scroll to position [0, 0]
